Goal: Navigation & Orientation: Find specific page/section

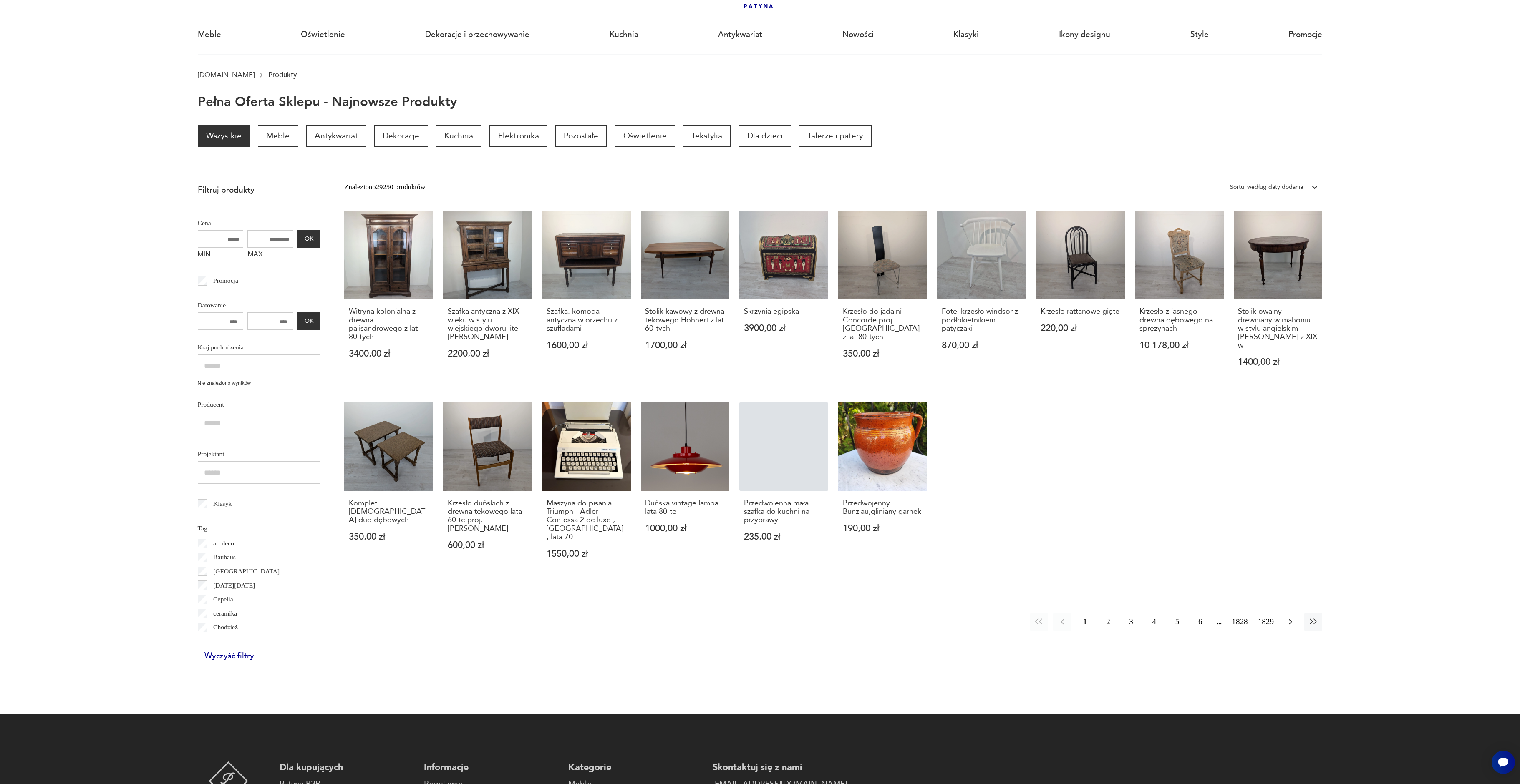
click at [1291, 619] on icon "button" at bounding box center [1290, 622] width 4 height 5
click at [1286, 616] on icon "button" at bounding box center [1285, 621] width 10 height 10
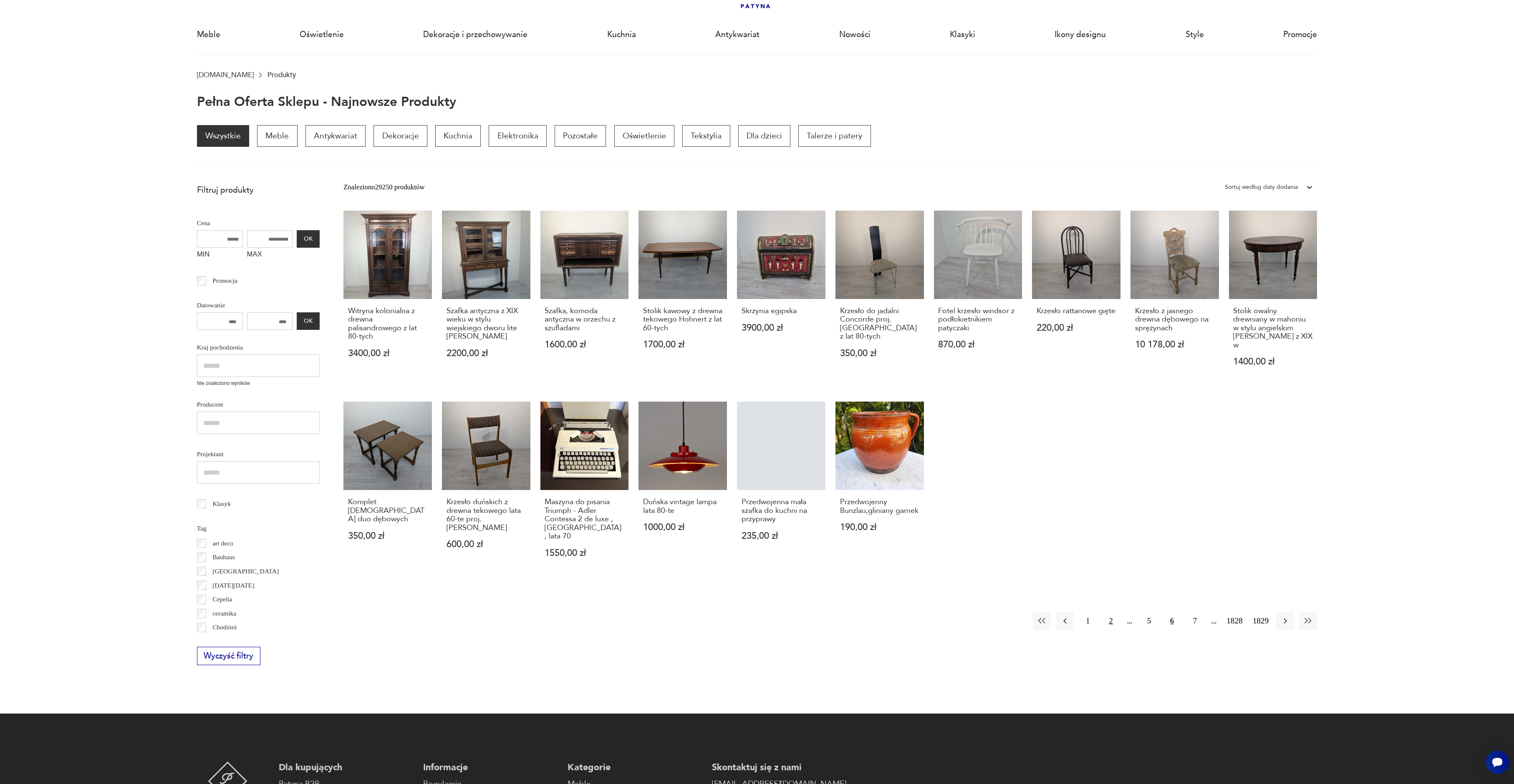
click at [1108, 612] on button "2" at bounding box center [1111, 621] width 18 height 18
click at [1117, 612] on button "3" at bounding box center [1126, 621] width 18 height 18
click at [1150, 612] on button "4" at bounding box center [1149, 621] width 18 height 18
click at [1163, 612] on button "5" at bounding box center [1172, 621] width 18 height 18
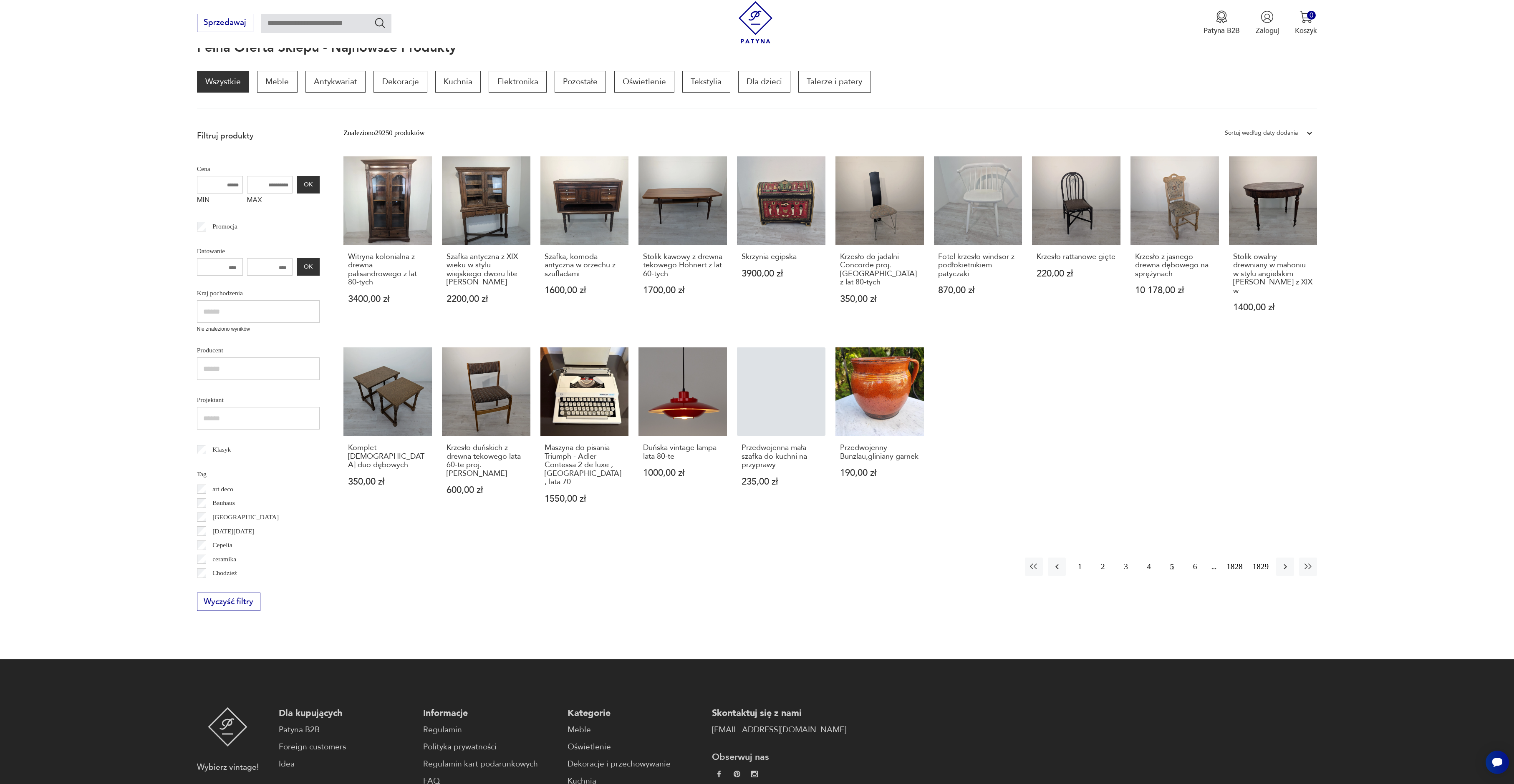
scroll to position [112, 0]
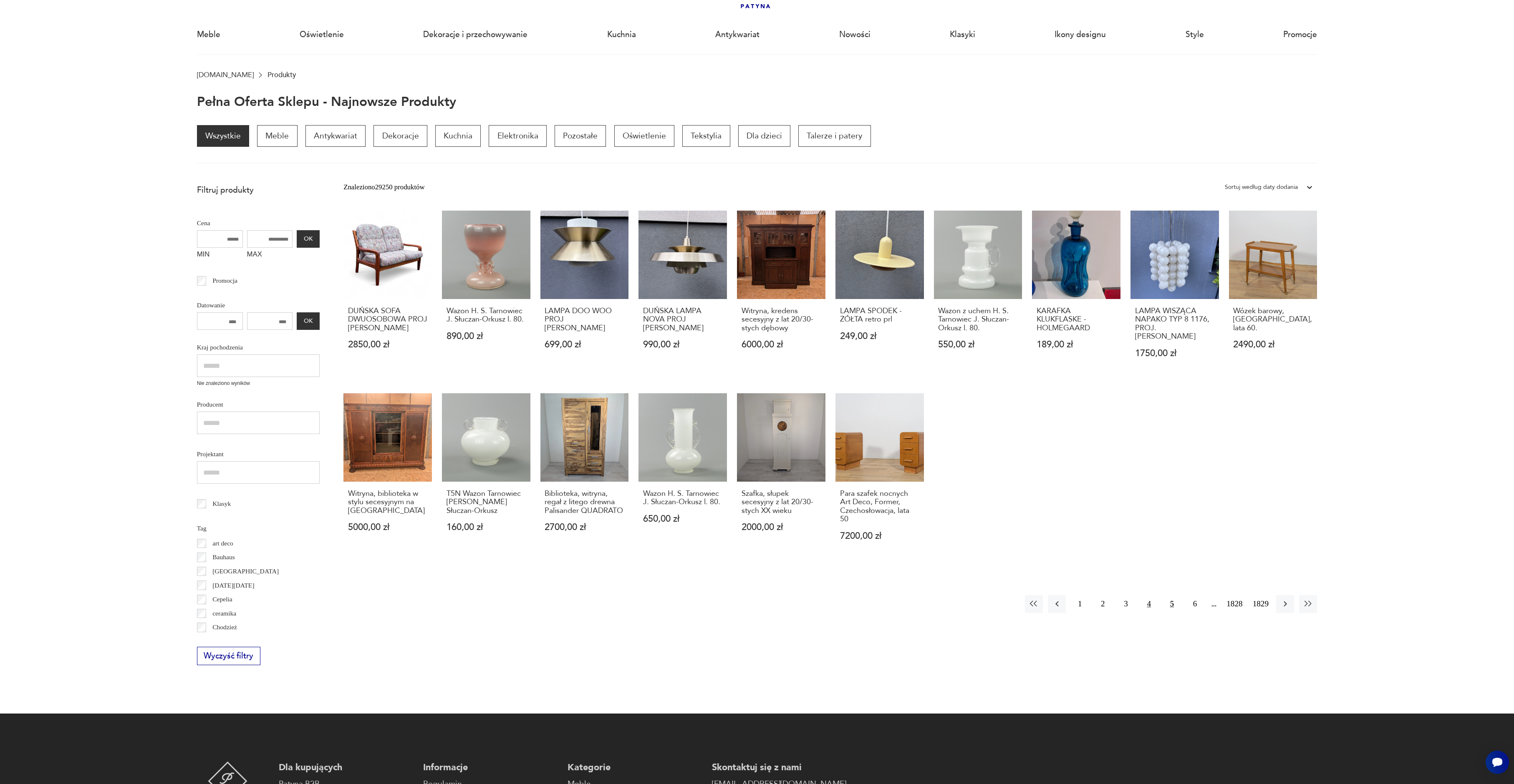
click at [1142, 597] on button "4" at bounding box center [1149, 604] width 18 height 18
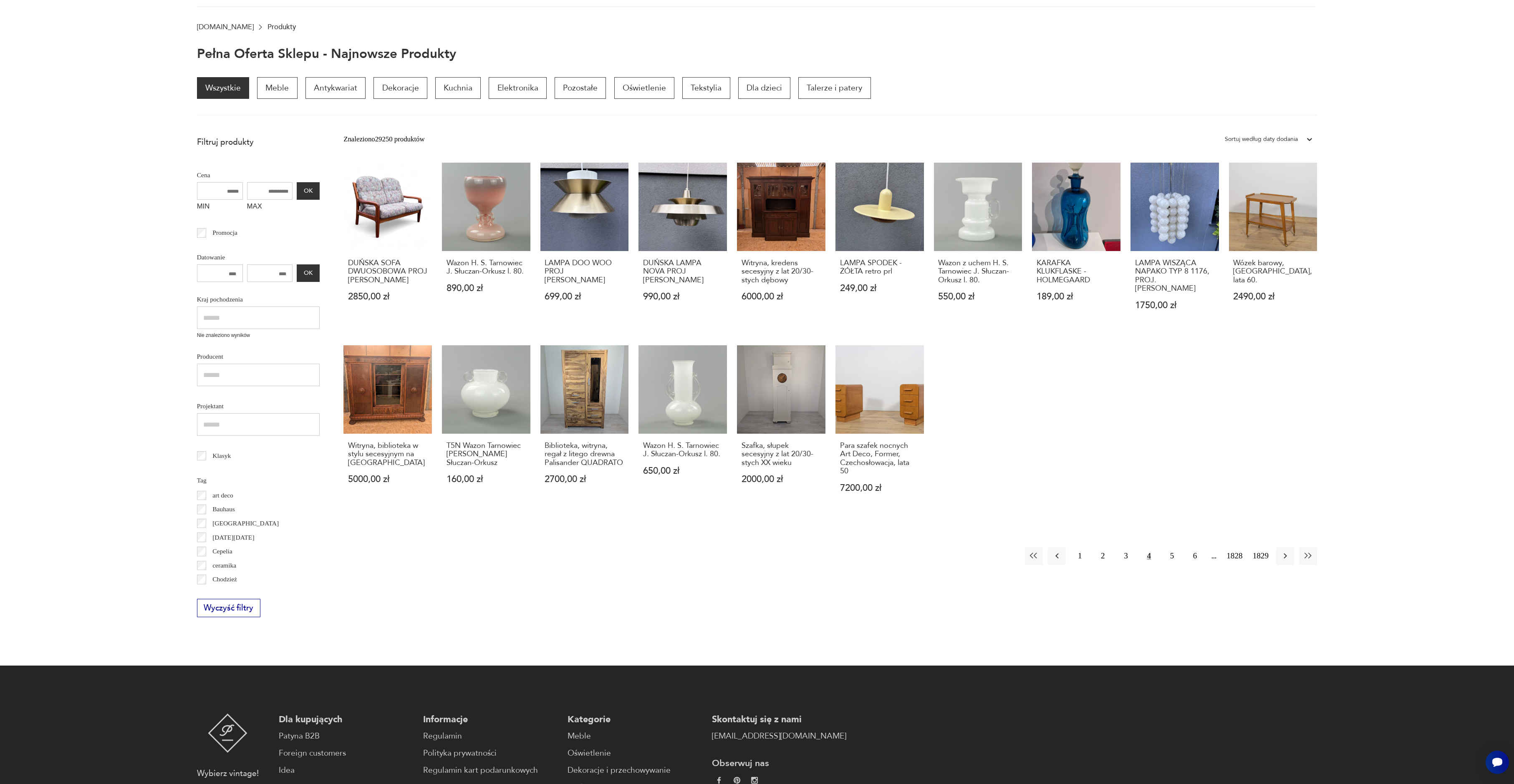
scroll to position [112, 0]
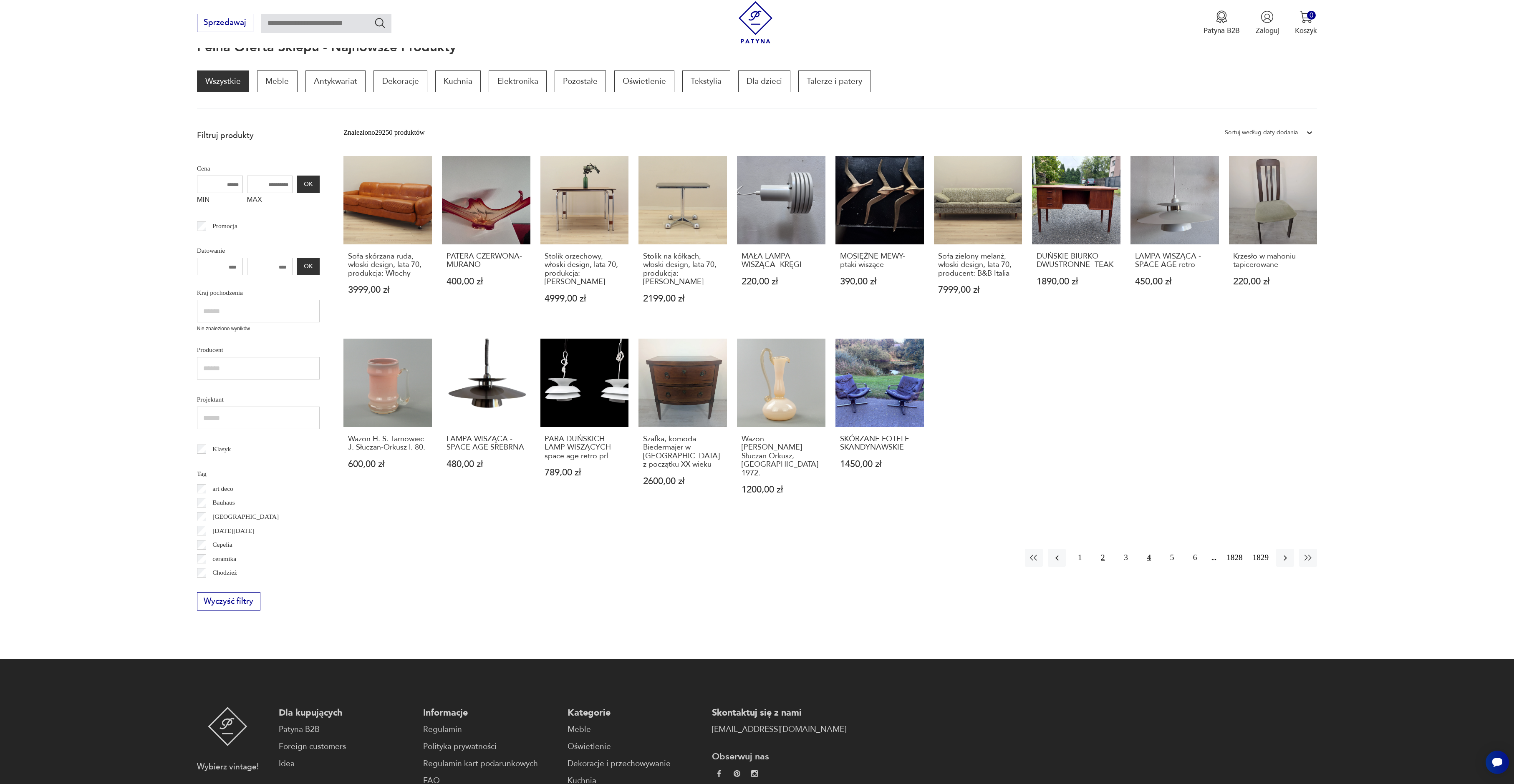
click at [1094, 549] on button "2" at bounding box center [1103, 558] width 18 height 18
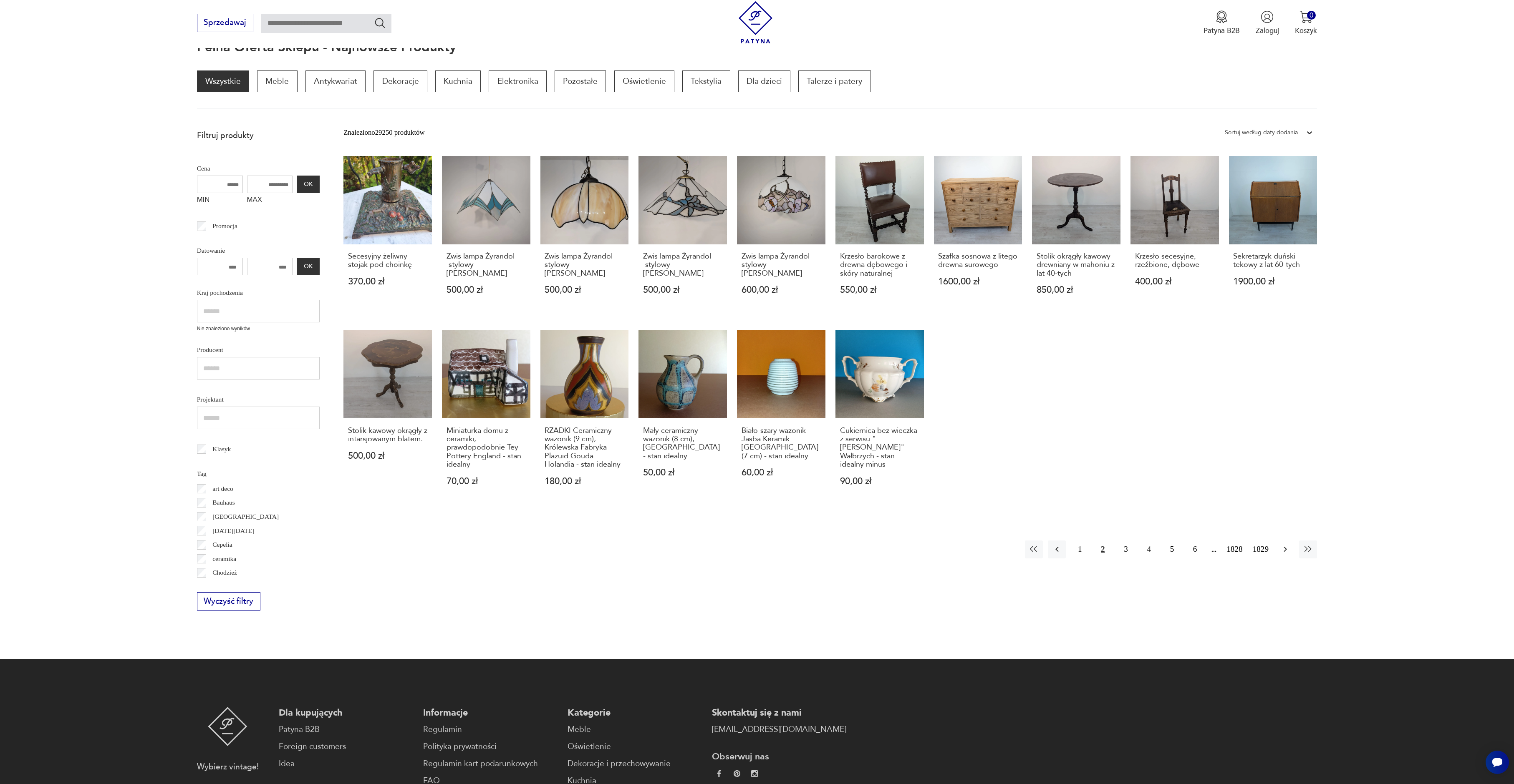
click at [1282, 550] on icon "button" at bounding box center [1285, 549] width 10 height 10
